Goal: Task Accomplishment & Management: Manage account settings

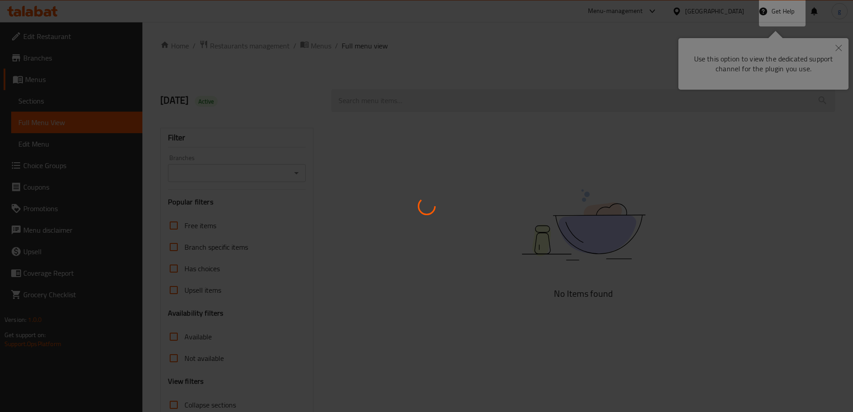
click at [839, 47] on div at bounding box center [426, 206] width 853 height 412
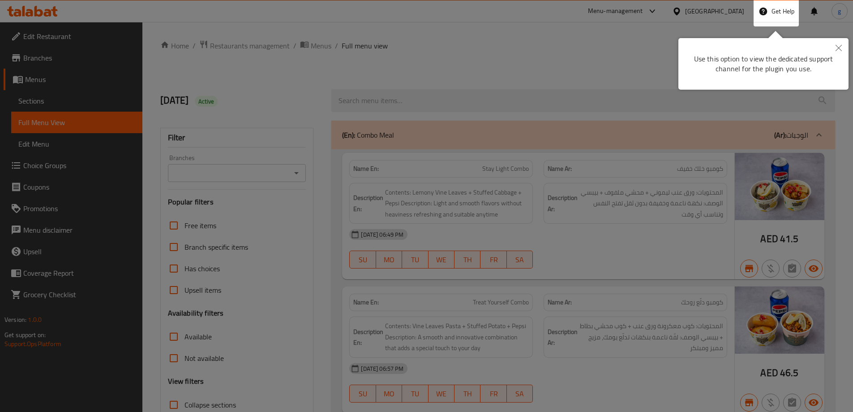
click at [838, 49] on icon "Close" at bounding box center [839, 48] width 6 height 6
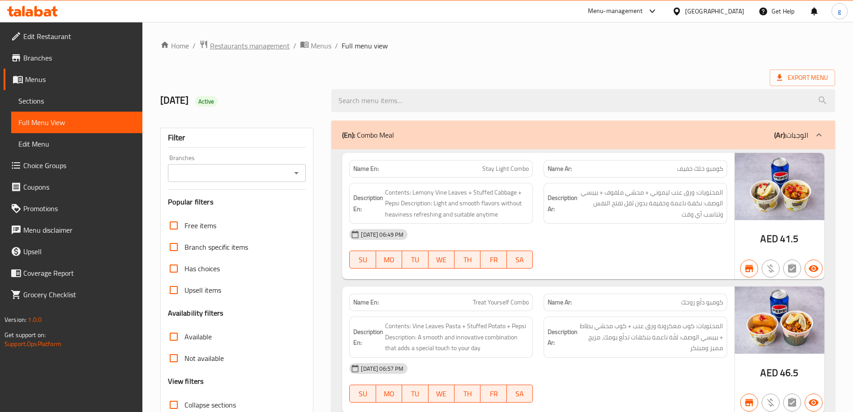
click at [259, 42] on span "Restaurants management" at bounding box center [250, 45] width 80 height 11
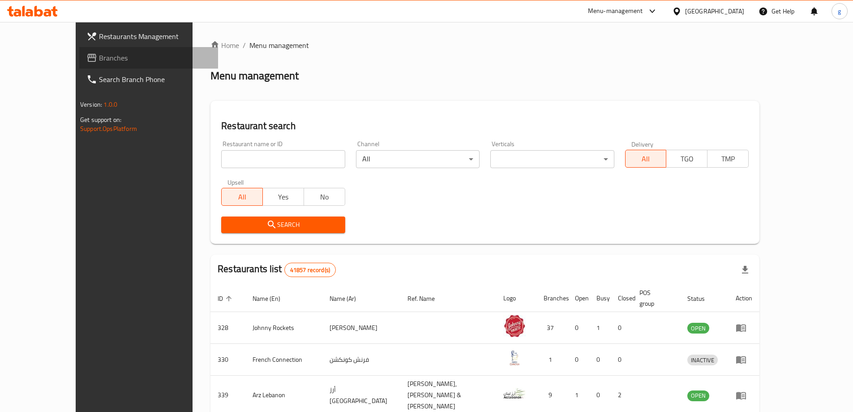
click at [99, 57] on span "Branches" at bounding box center [155, 57] width 112 height 11
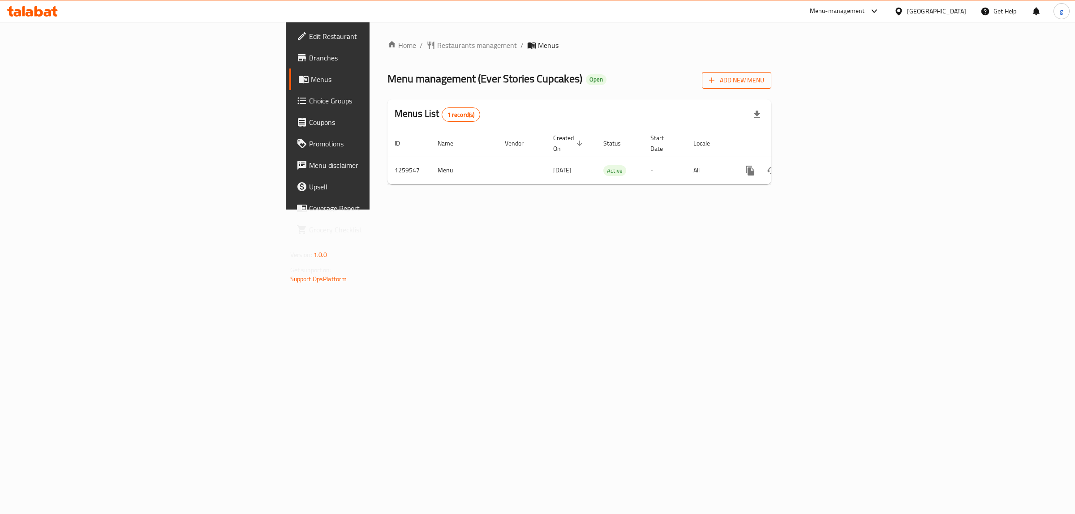
click at [716, 81] on icon "button" at bounding box center [711, 80] width 9 height 9
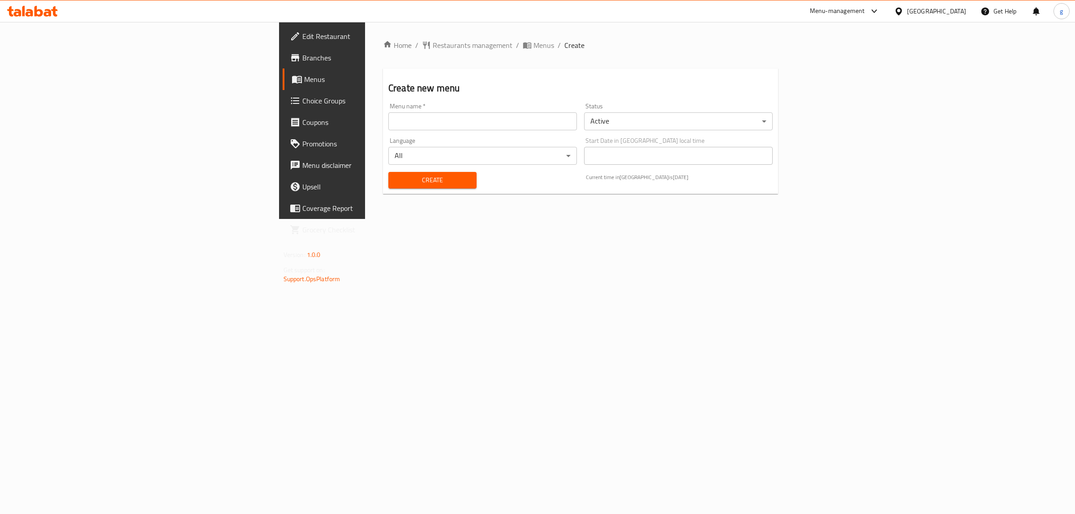
click at [577, 122] on input "text" at bounding box center [482, 121] width 189 height 18
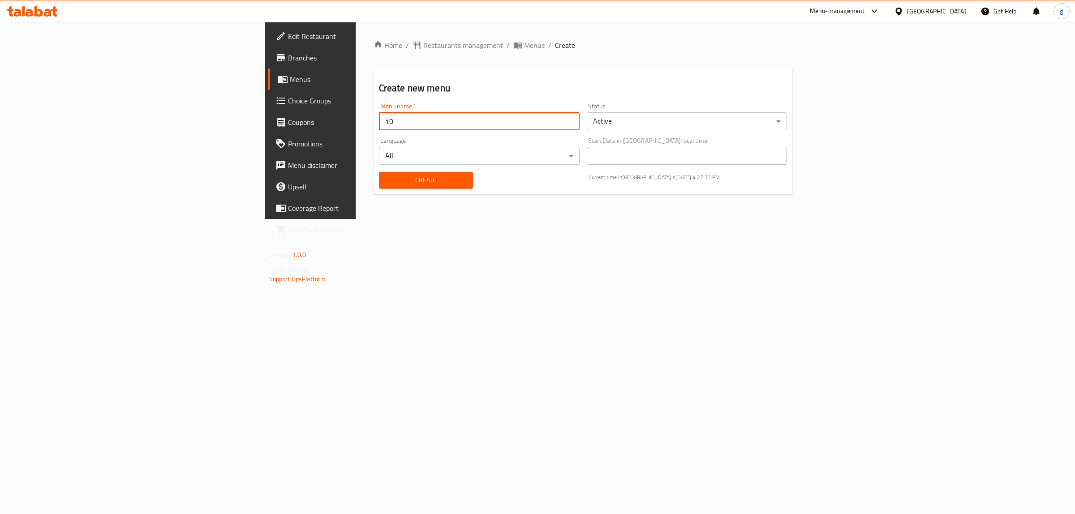
type input "1"
type input "[DATE]"
click at [373, 168] on div "Create" at bounding box center [425, 180] width 105 height 27
click at [386, 178] on span "Create" at bounding box center [426, 180] width 80 height 11
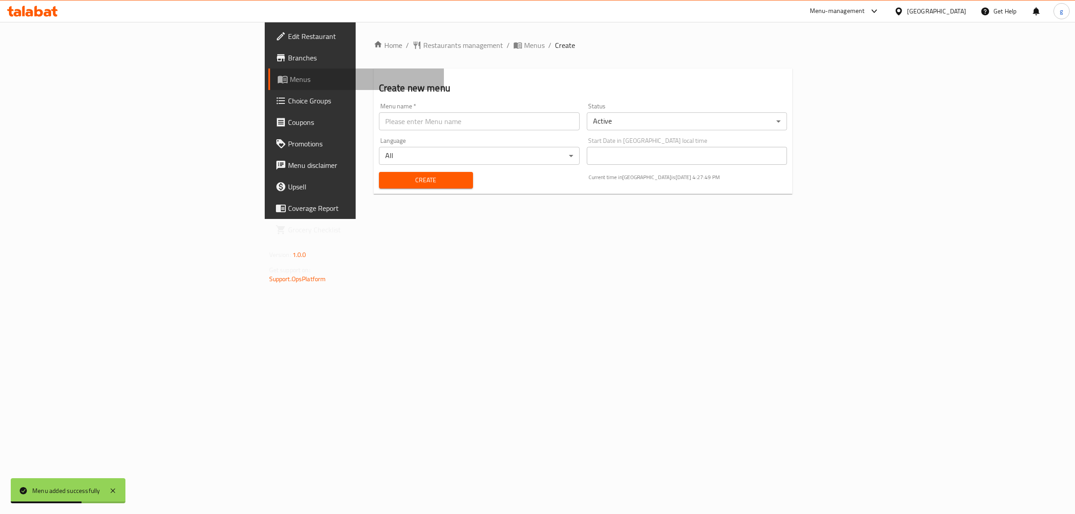
click at [290, 82] on span "Menus" at bounding box center [363, 79] width 147 height 11
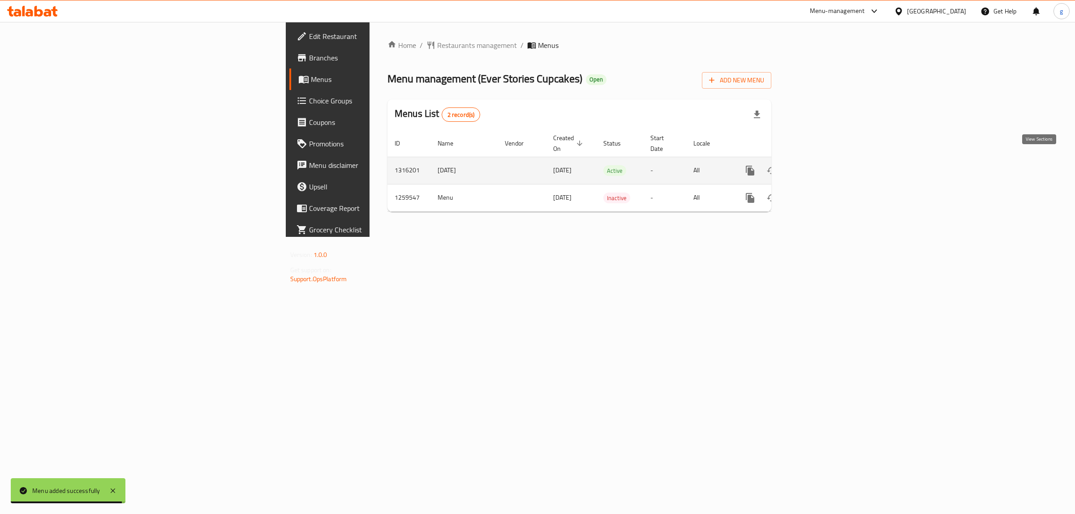
click at [825, 163] on link "enhanced table" at bounding box center [814, 170] width 21 height 21
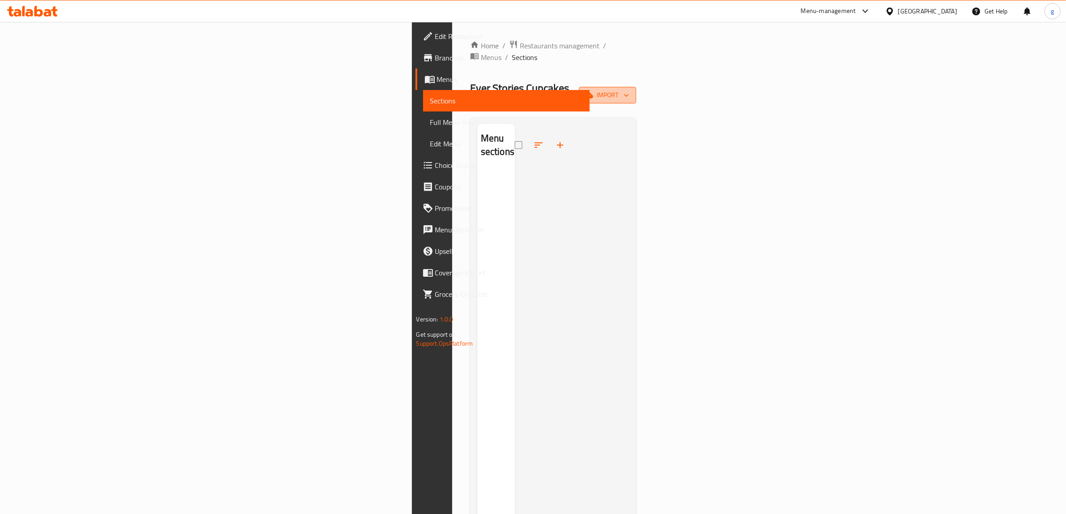
click at [629, 90] on span "import" at bounding box center [607, 95] width 43 height 11
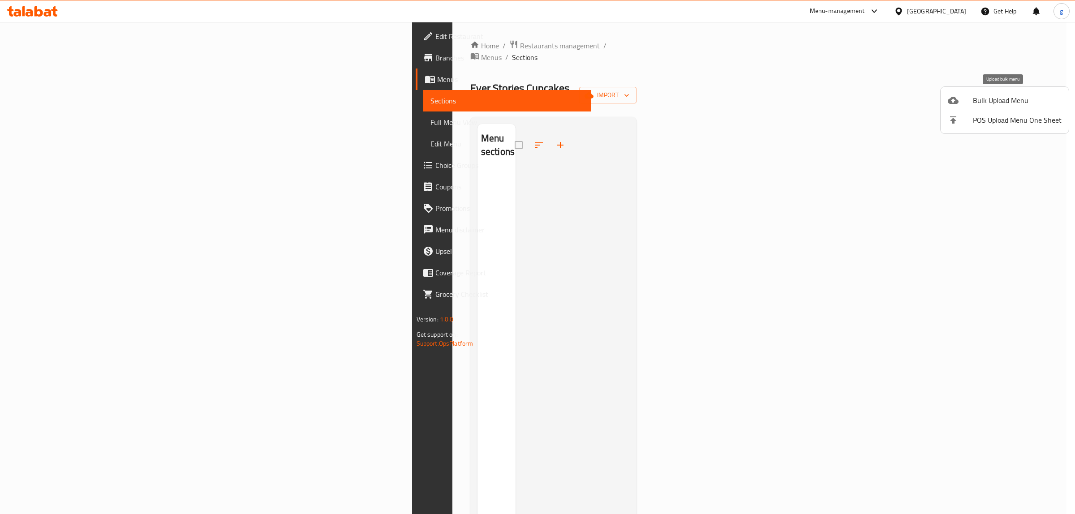
click at [963, 103] on div at bounding box center [960, 100] width 25 height 11
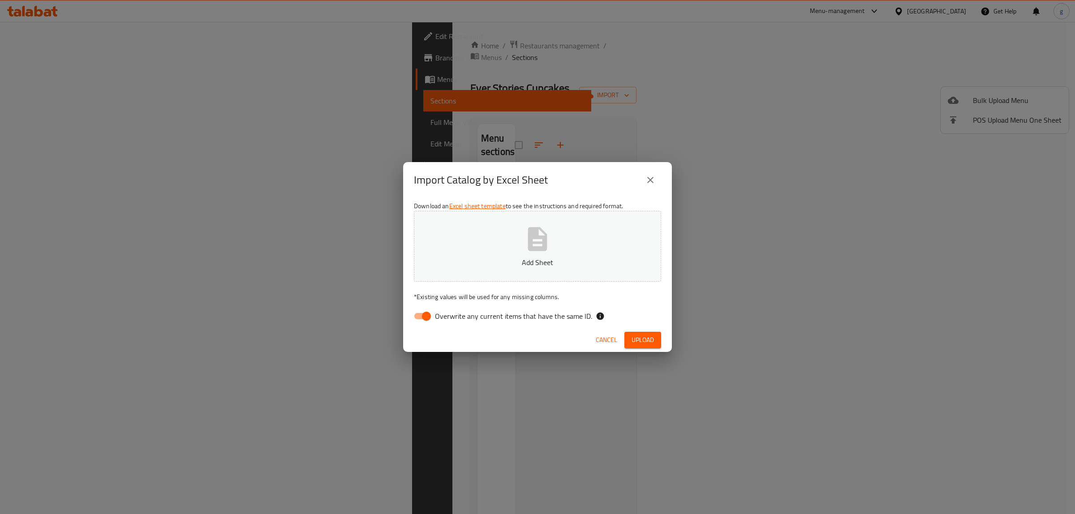
click at [420, 320] on input "Overwrite any current items that have the same ID." at bounding box center [426, 316] width 51 height 17
checkbox input "false"
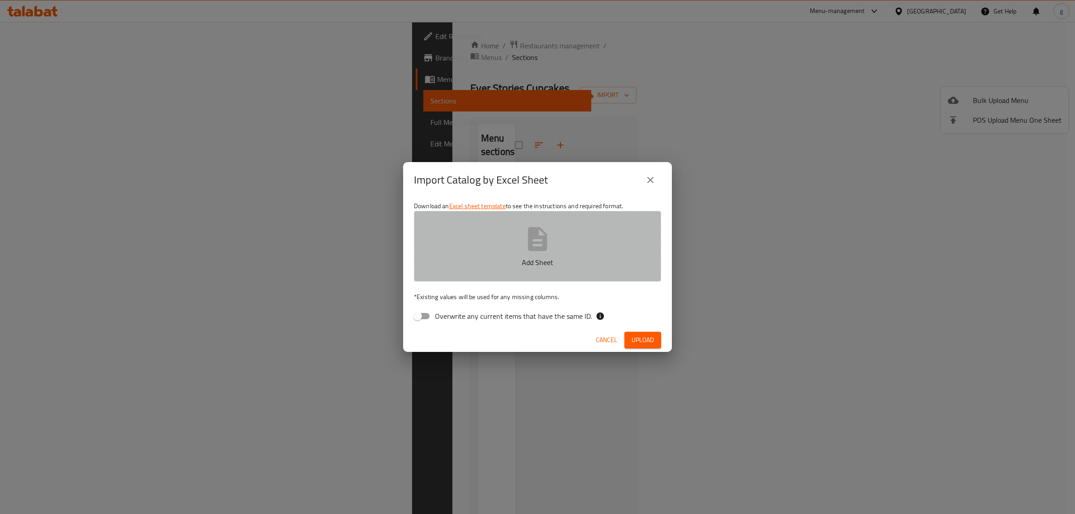
click at [569, 261] on p "Add Sheet" at bounding box center [537, 262] width 219 height 11
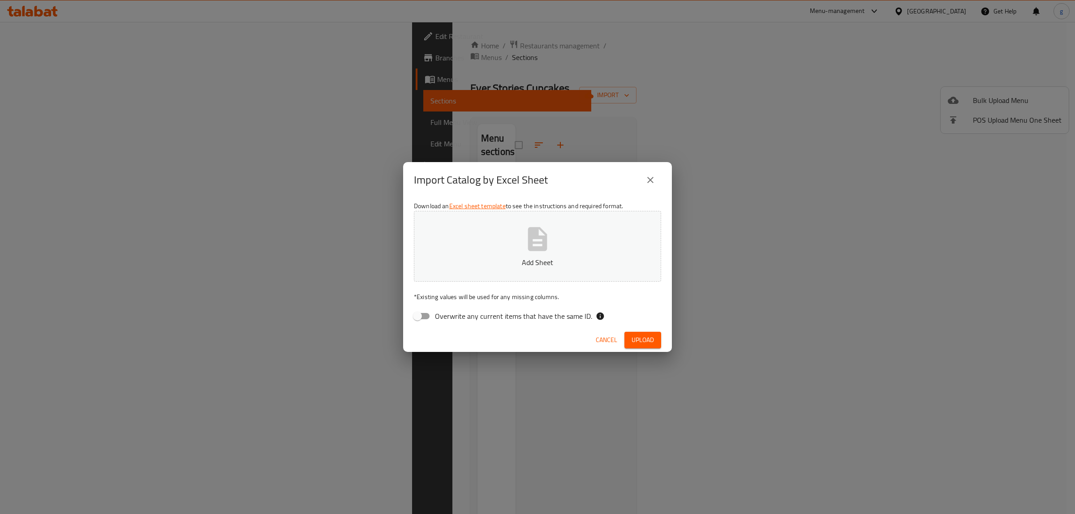
click at [652, 173] on button "close" at bounding box center [649, 179] width 21 height 21
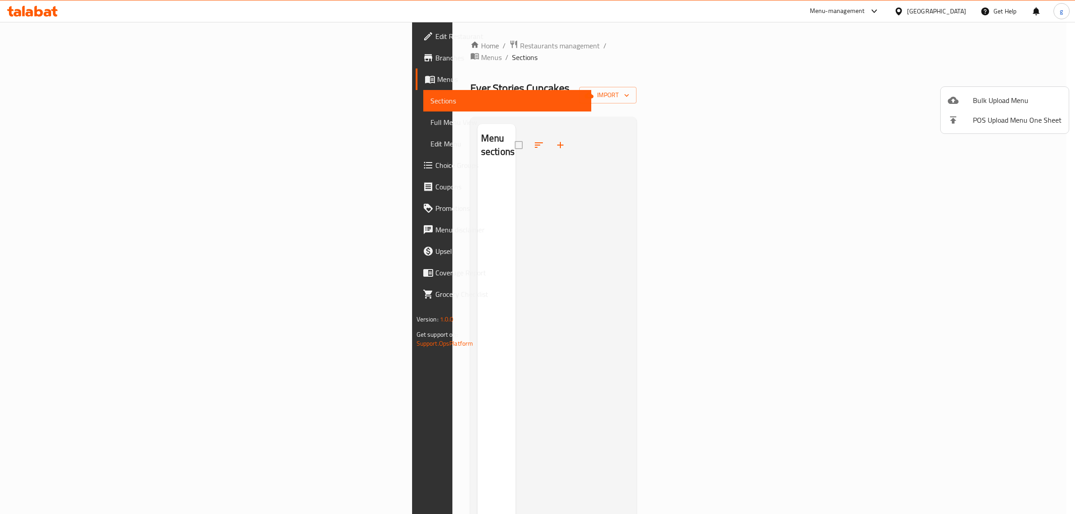
click at [593, 150] on div at bounding box center [537, 257] width 1075 height 514
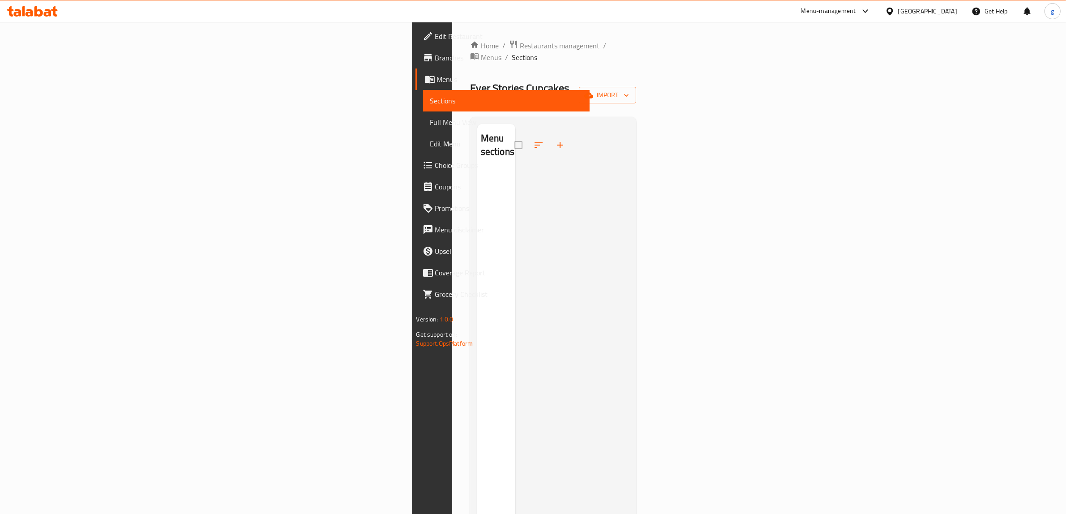
click at [435, 60] on span "Branches" at bounding box center [509, 57] width 148 height 11
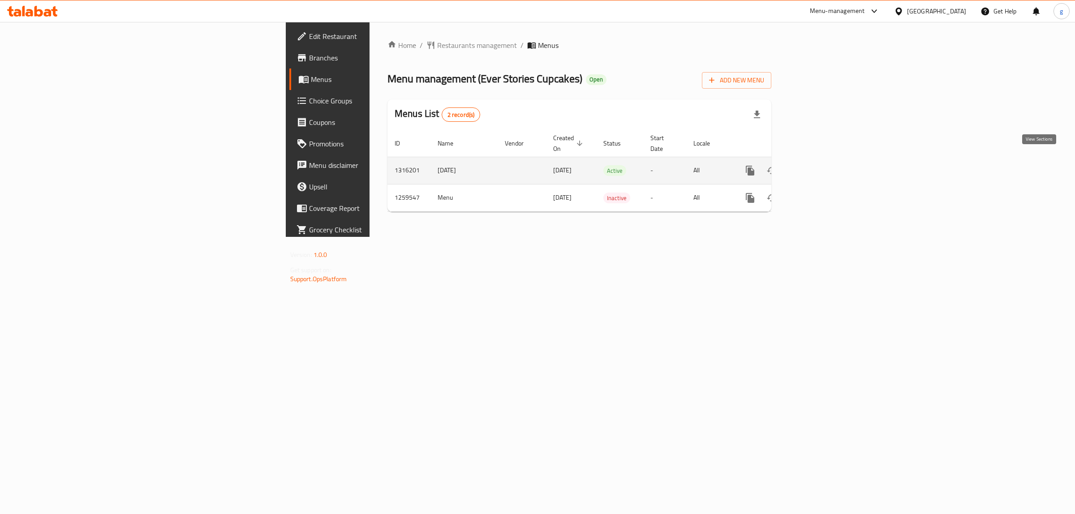
click at [819, 167] on icon "enhanced table" at bounding box center [814, 171] width 8 height 8
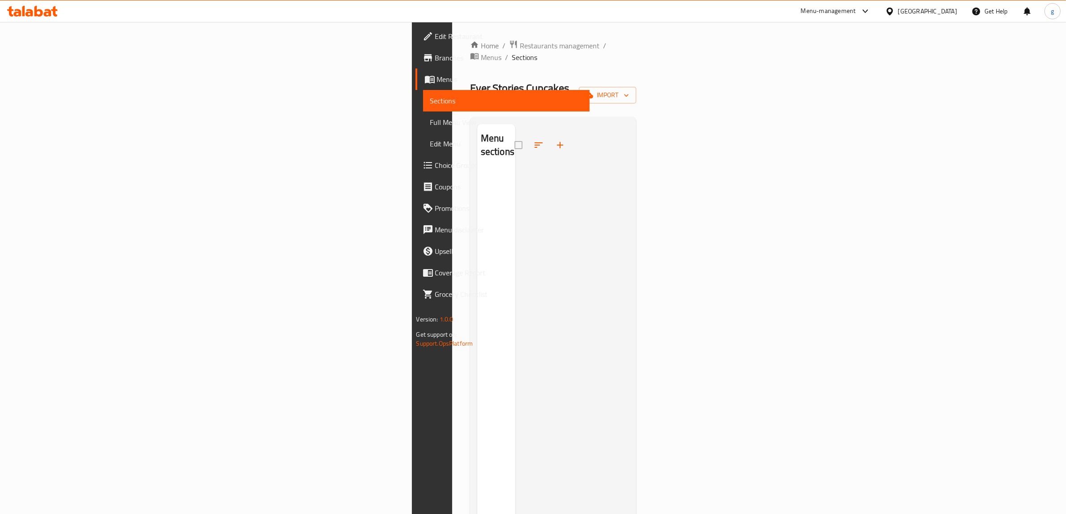
click at [430, 98] on span "Sections" at bounding box center [506, 100] width 153 height 11
click at [416, 73] on link "Menus" at bounding box center [503, 79] width 175 height 21
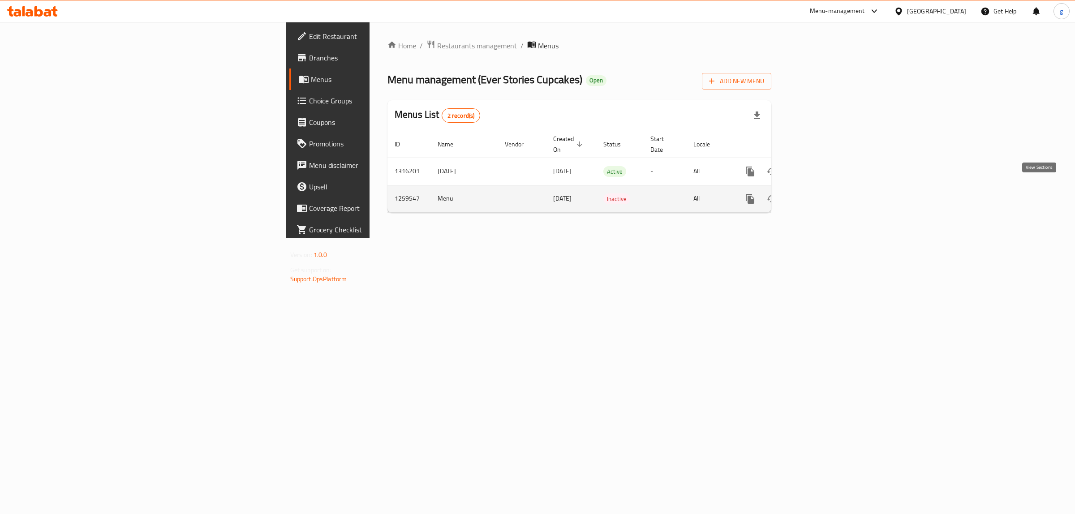
click at [825, 196] on link "enhanced table" at bounding box center [814, 198] width 21 height 21
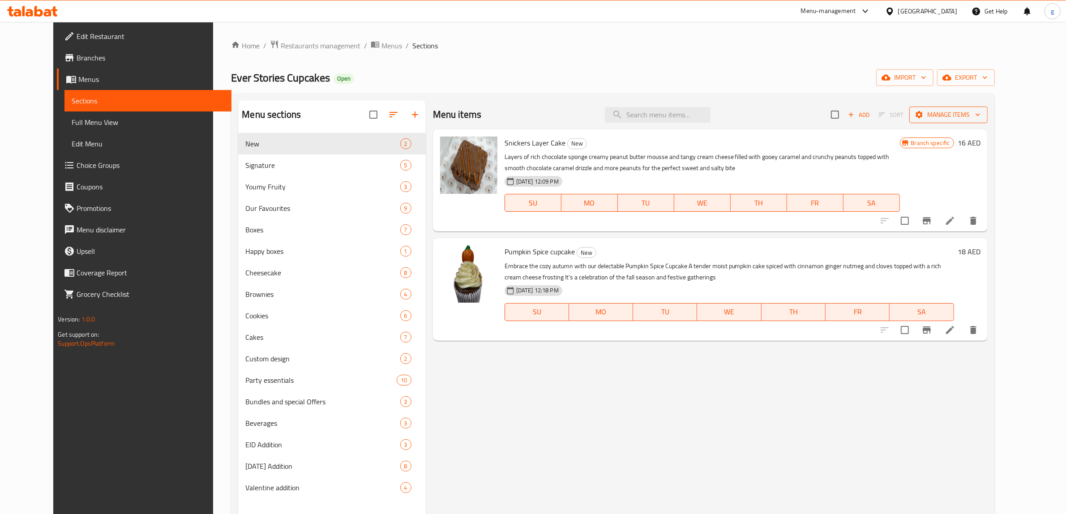
click at [979, 109] on span "Manage items" at bounding box center [949, 114] width 64 height 11
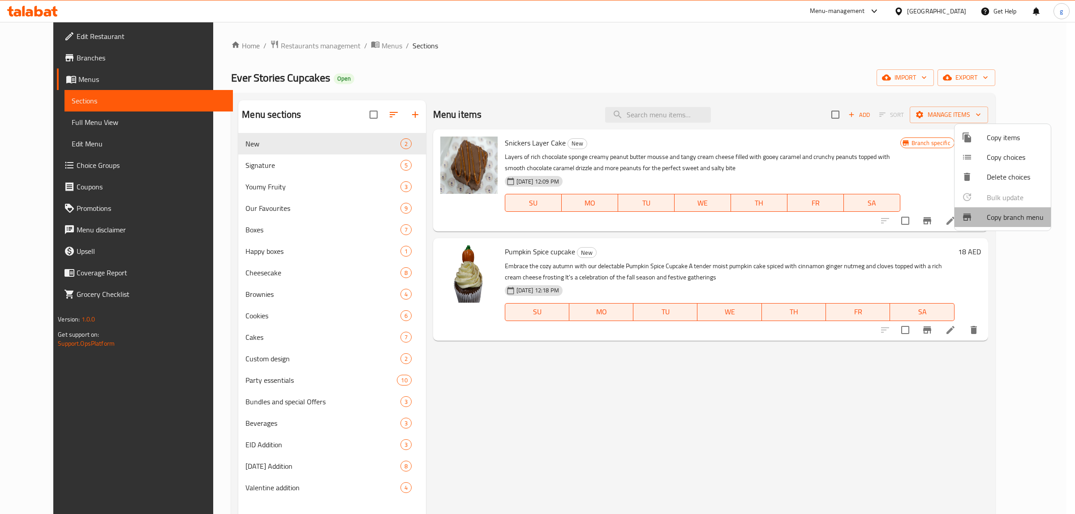
click at [975, 214] on div at bounding box center [973, 217] width 25 height 11
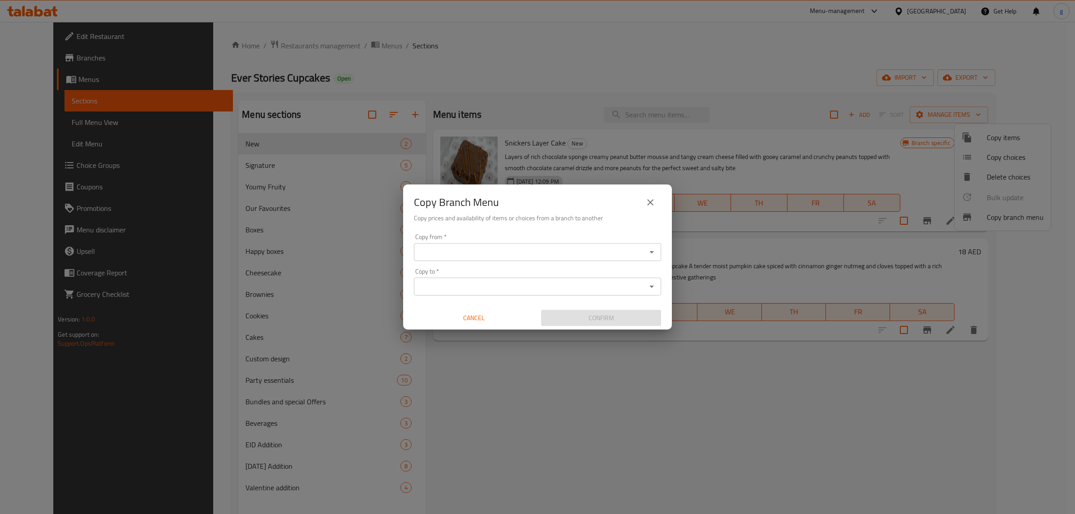
click at [500, 252] on input "Copy from   *" at bounding box center [529, 252] width 227 height 13
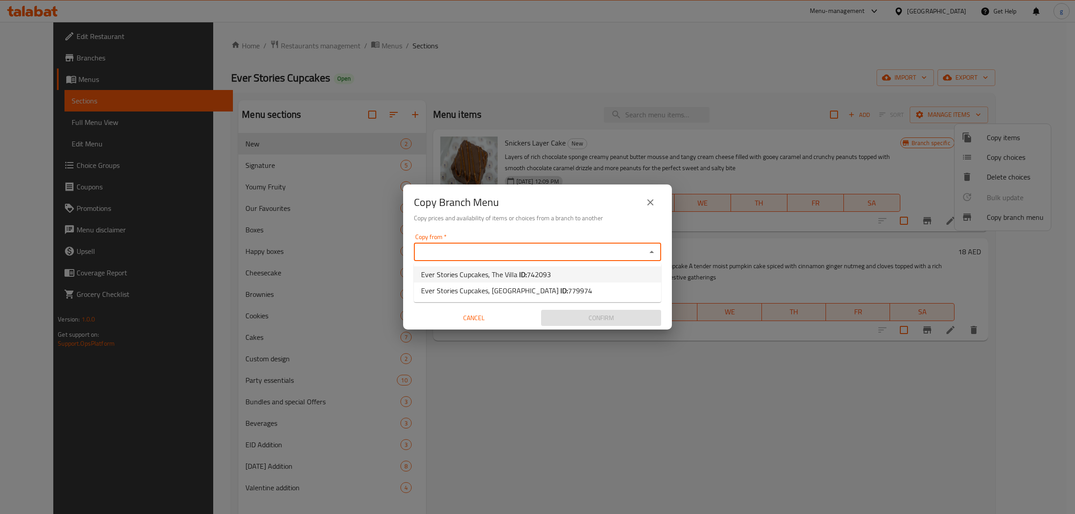
click at [508, 271] on span "Ever Stories Cupcakes, The Villa ID: 742093" at bounding box center [486, 274] width 130 height 11
type input "Ever Stories Cupcakes, The Villa"
click at [503, 289] on input "Copy to   *" at bounding box center [529, 286] width 227 height 13
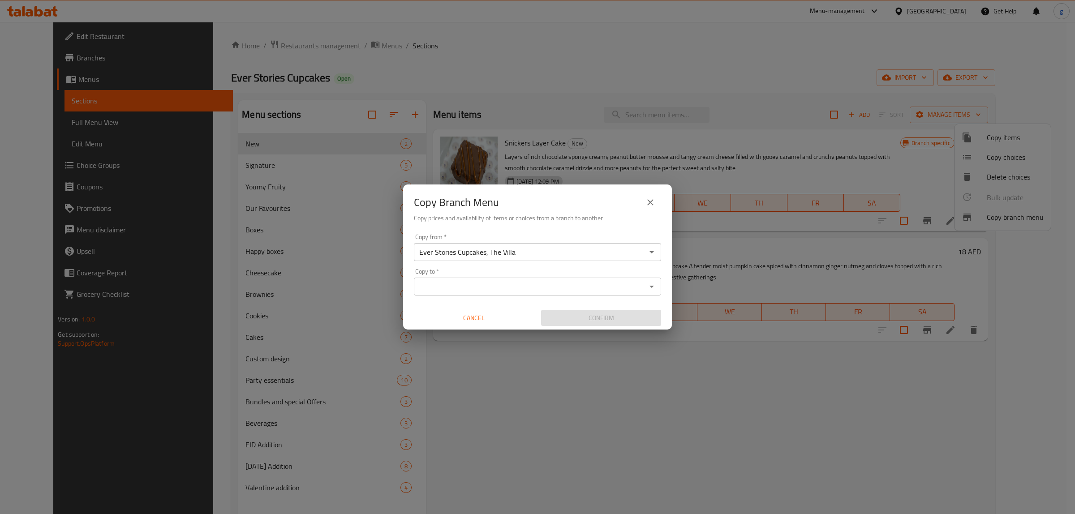
click at [621, 253] on input "Ever Stories Cupcakes, The Villa" at bounding box center [529, 252] width 227 height 13
click at [664, 256] on div "Copy from   * Ever Stories Cupcakes, The Villa Copy from * Copy to   * Copy to …" at bounding box center [537, 280] width 269 height 100
click at [655, 251] on icon "Open" at bounding box center [651, 252] width 11 height 11
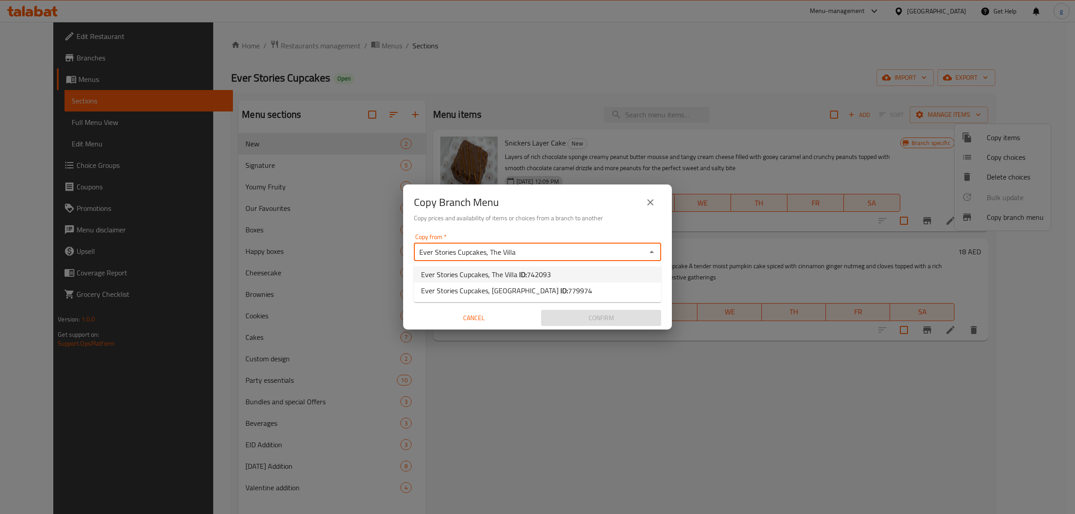
click at [564, 276] on li "Ever Stories Cupcakes, The Villa ID: 742093" at bounding box center [537, 274] width 247 height 16
click at [596, 287] on input "Copy to   *" at bounding box center [529, 286] width 227 height 13
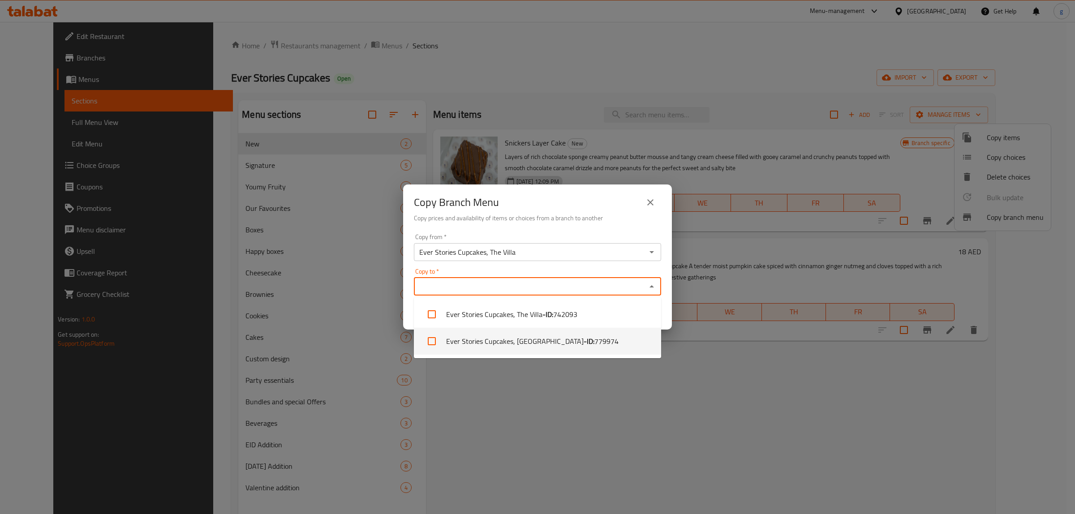
click at [556, 343] on li "Ever Stories Cupcakes, Dubai Motor City - ID: 779974" at bounding box center [537, 341] width 247 height 27
checkbox input "true"
click at [715, 369] on div "Copy Branch Menu Copy prices and availability of items or choices from a branch…" at bounding box center [537, 257] width 1075 height 514
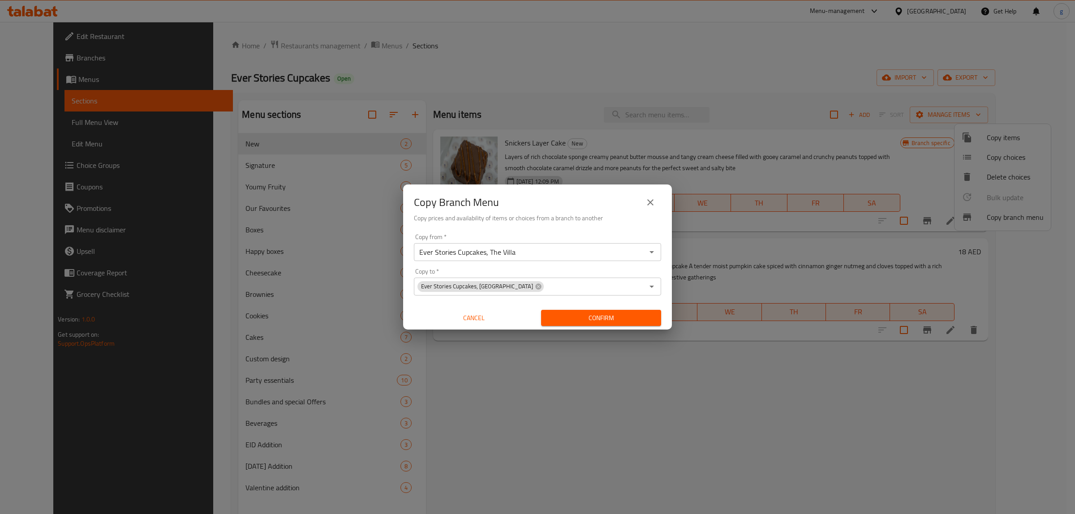
click at [596, 316] on span "Confirm" at bounding box center [601, 318] width 106 height 11
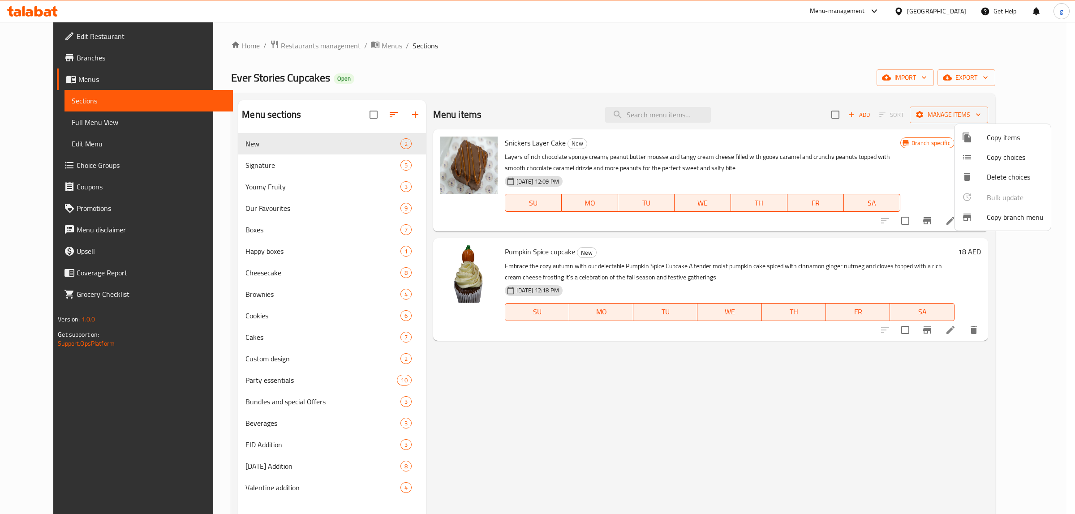
click at [56, 55] on div at bounding box center [537, 257] width 1075 height 514
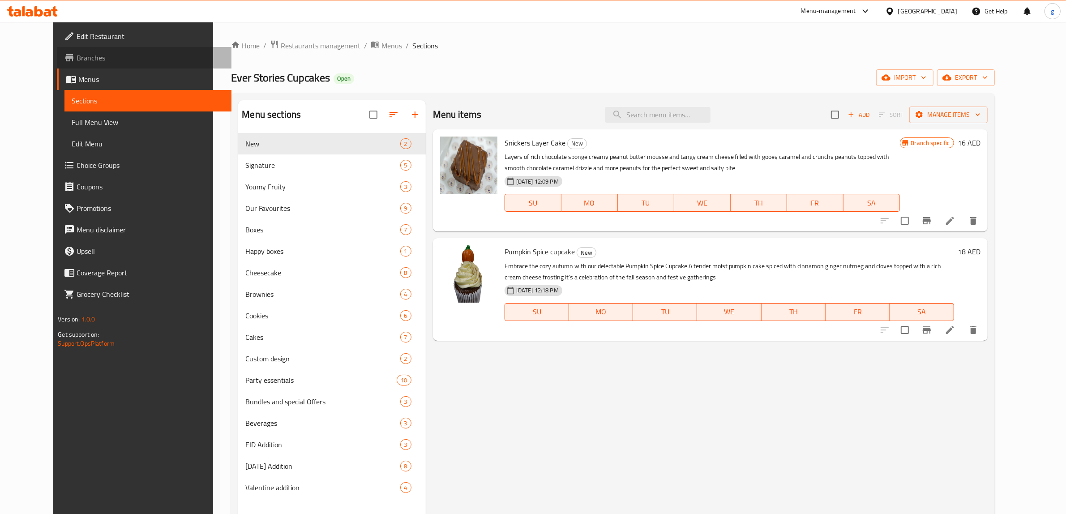
click at [77, 57] on span "Branches" at bounding box center [151, 57] width 148 height 11
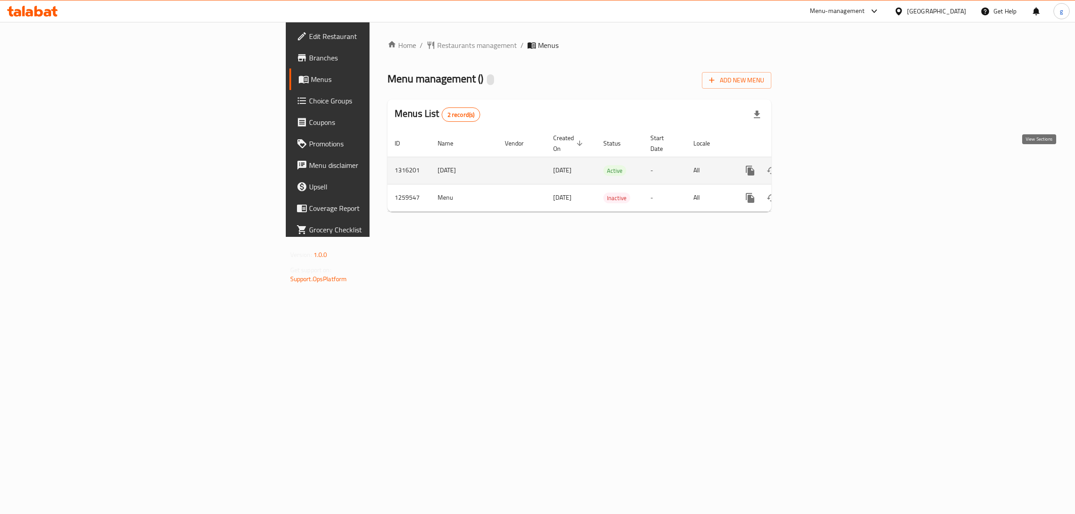
click at [820, 165] on icon "enhanced table" at bounding box center [814, 170] width 11 height 11
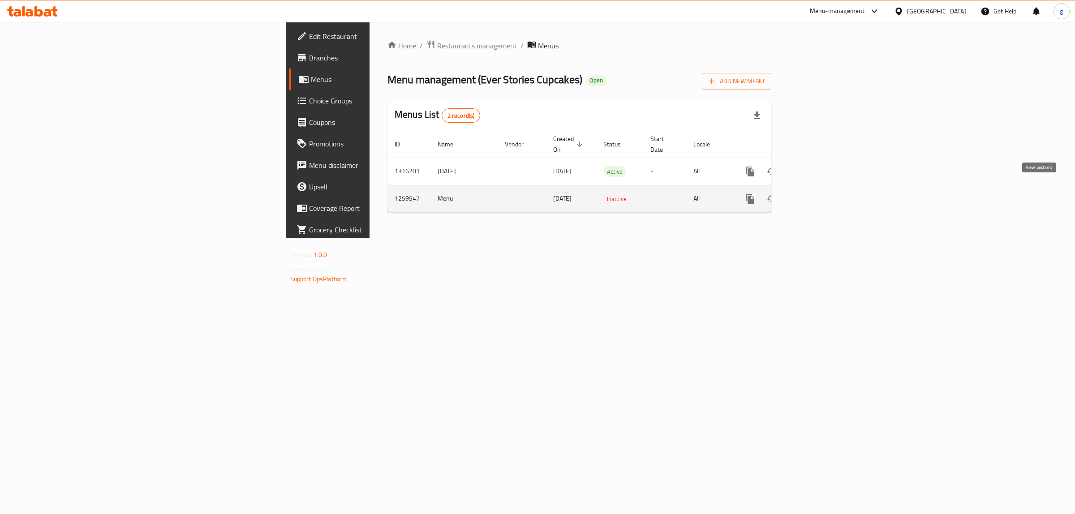
click at [820, 193] on icon "enhanced table" at bounding box center [814, 198] width 11 height 11
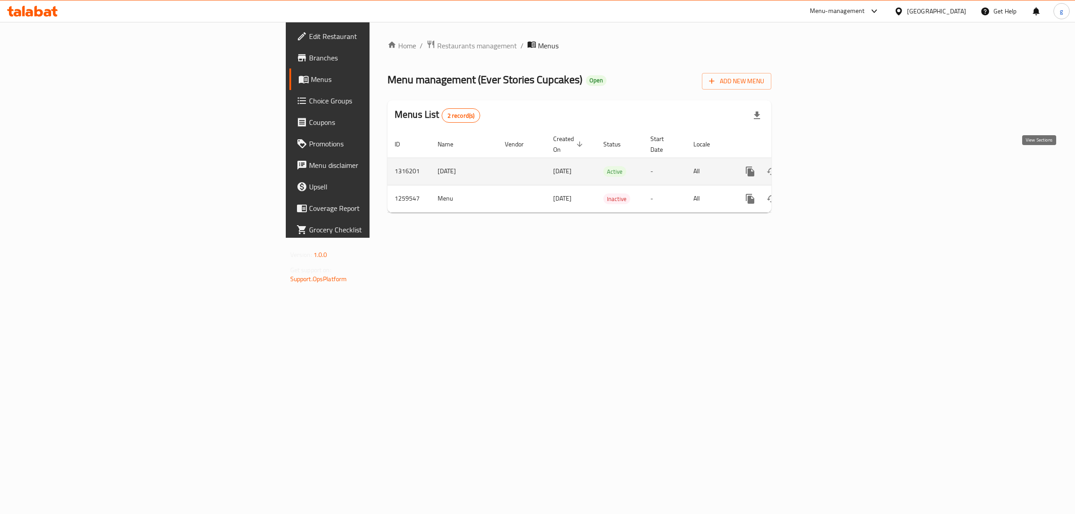
click at [825, 163] on link "enhanced table" at bounding box center [814, 171] width 21 height 21
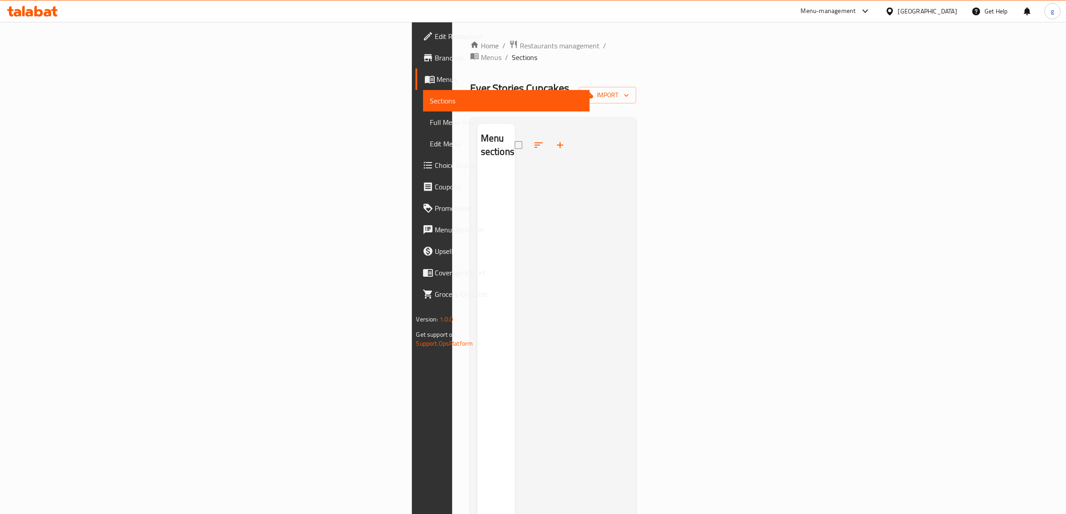
click at [430, 117] on span "Full Menu View" at bounding box center [506, 122] width 153 height 11
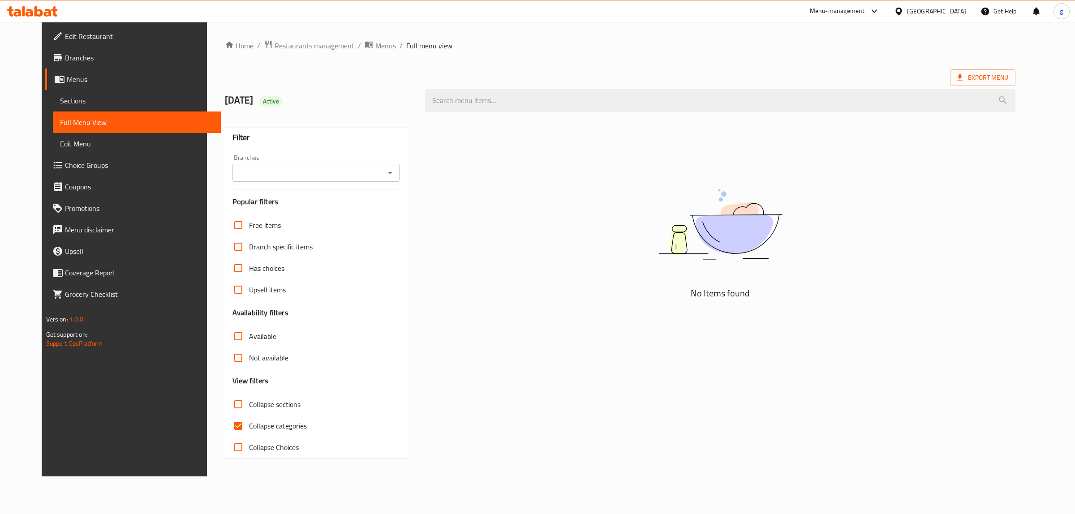
click at [67, 80] on span "Menus" at bounding box center [140, 79] width 147 height 11
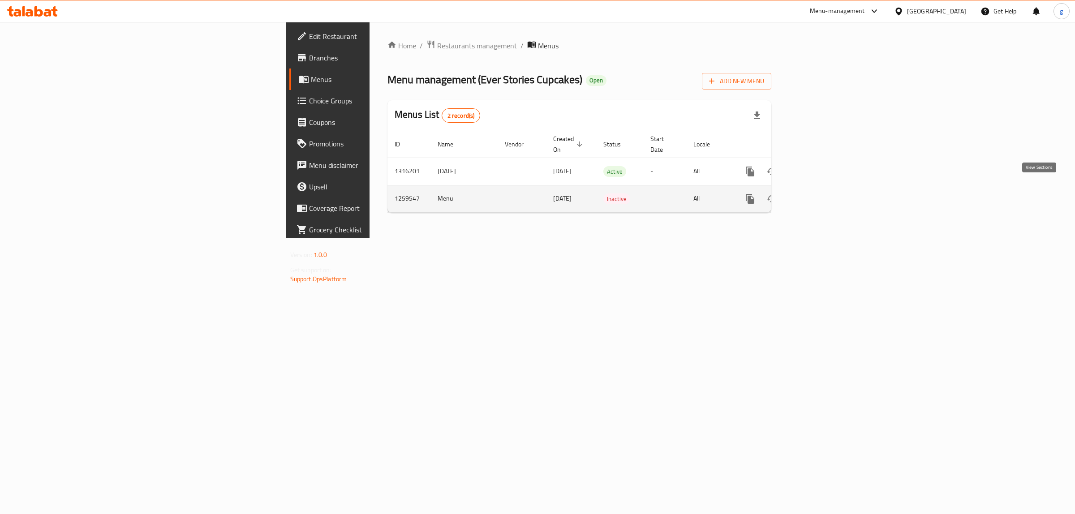
click at [825, 195] on link "enhanced table" at bounding box center [814, 198] width 21 height 21
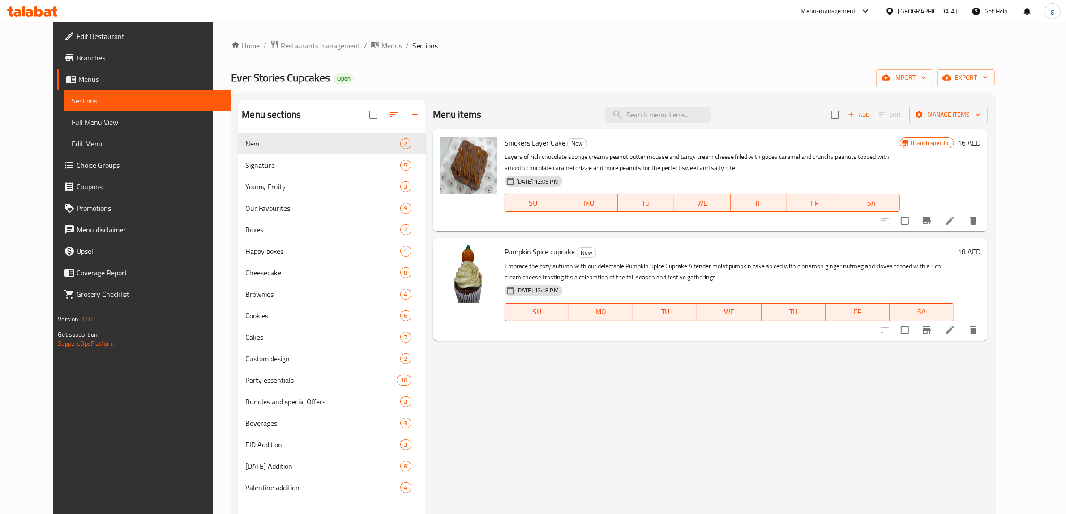
click at [72, 128] on span "Full Menu View" at bounding box center [148, 122] width 153 height 11
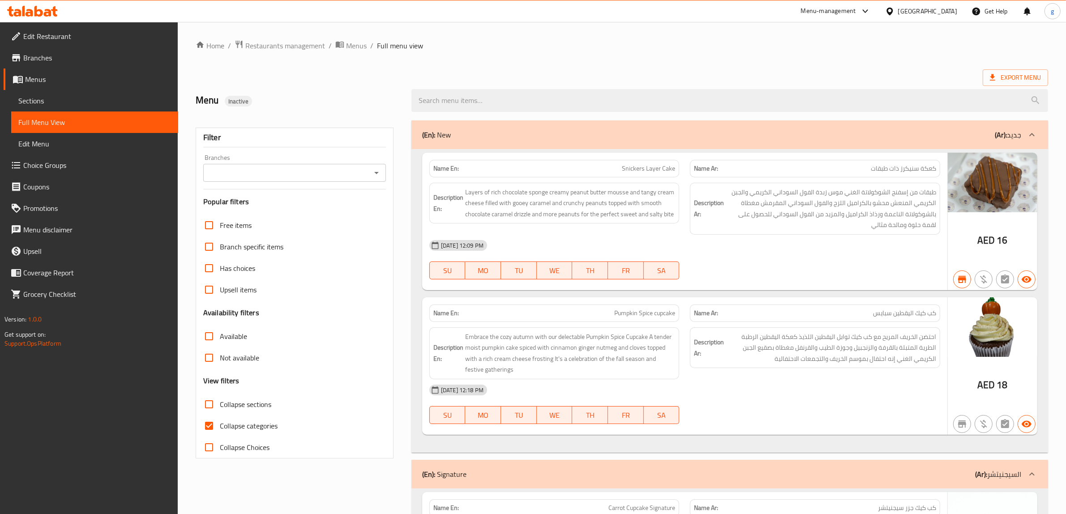
click at [207, 425] on input "Collapse categories" at bounding box center [208, 425] width 21 height 21
checkbox input "false"
click at [1024, 73] on span "Export Menu" at bounding box center [1015, 77] width 51 height 11
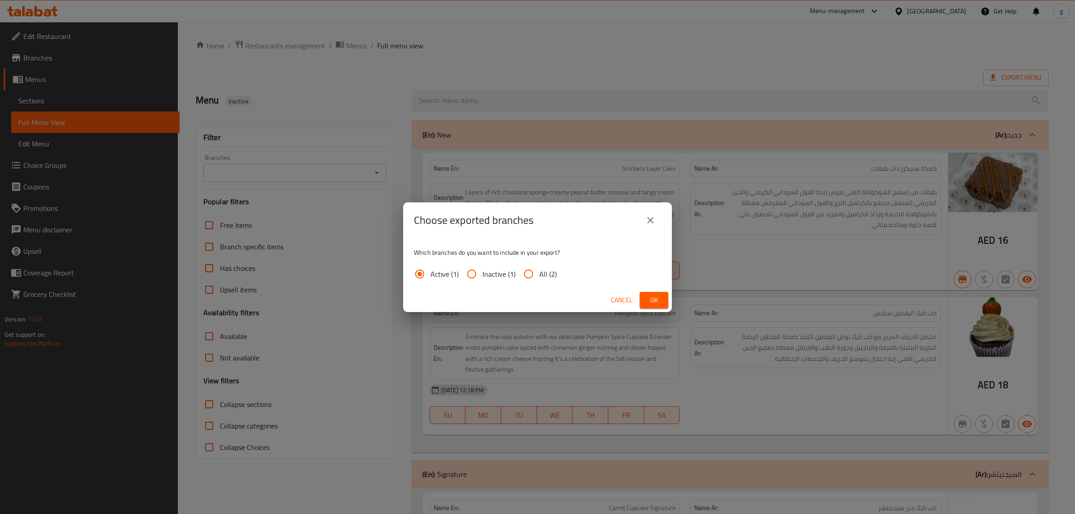
click at [537, 281] on input "All (2)" at bounding box center [528, 273] width 21 height 21
radio input "true"
click at [656, 299] on span "Ok" at bounding box center [654, 300] width 14 height 11
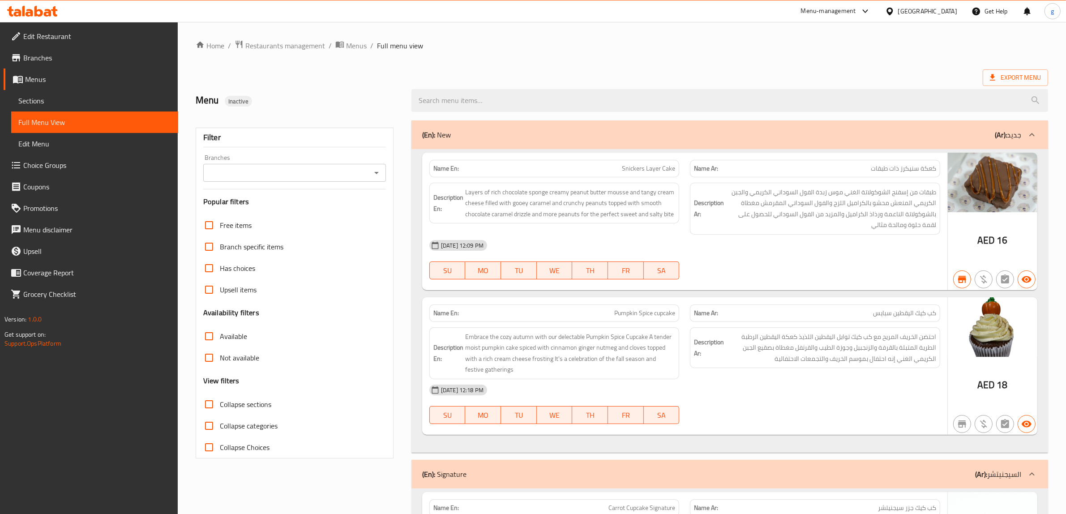
click at [733, 50] on ol "Home / Restaurants management / Menus / Full menu view" at bounding box center [622, 46] width 853 height 12
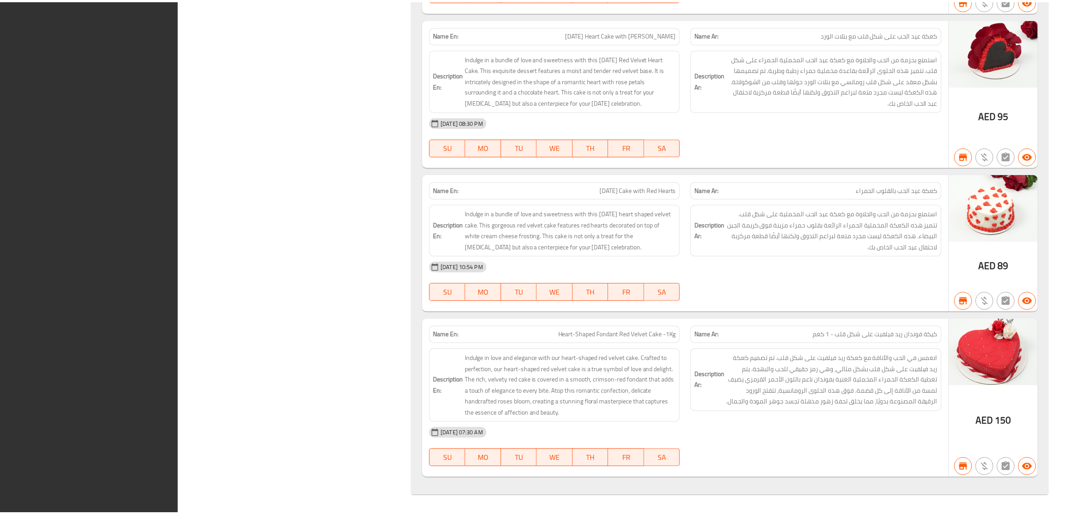
scroll to position [15680, 0]
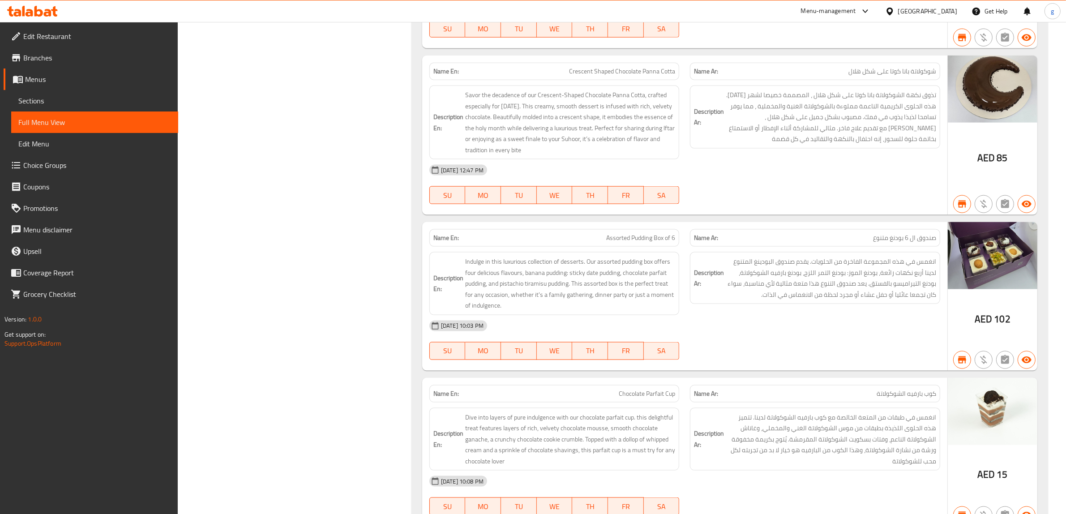
scroll to position [14224, 0]
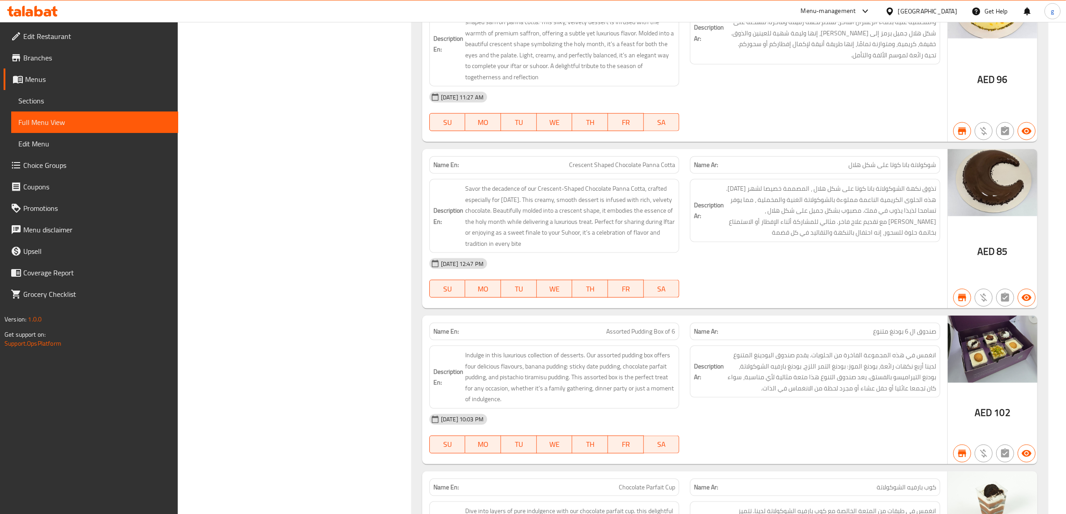
click at [62, 60] on span "Branches" at bounding box center [97, 57] width 148 height 11
